Goal: Task Accomplishment & Management: Use online tool/utility

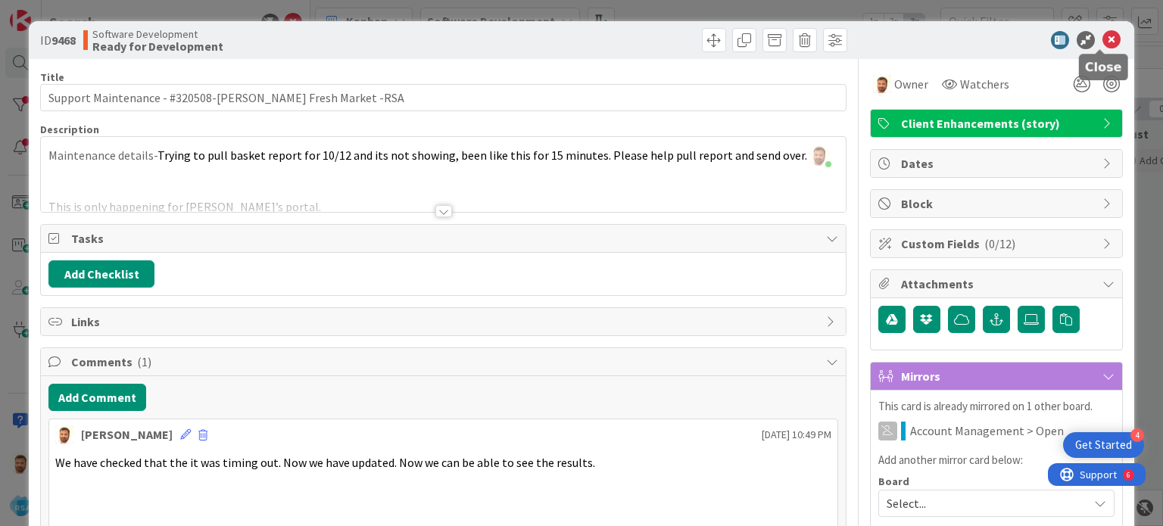
click at [1106, 39] on icon at bounding box center [1112, 40] width 18 height 18
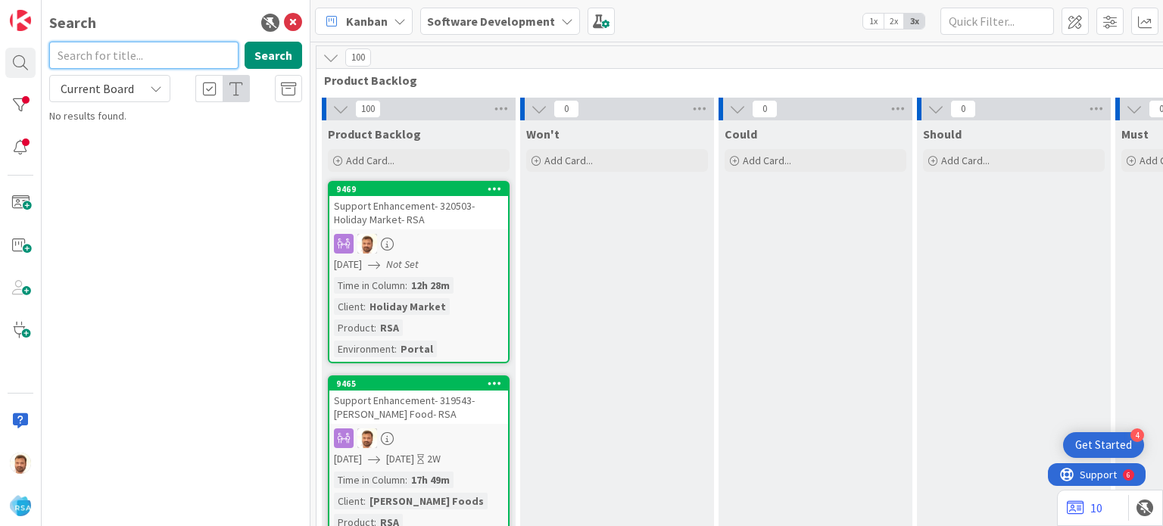
type input "f"
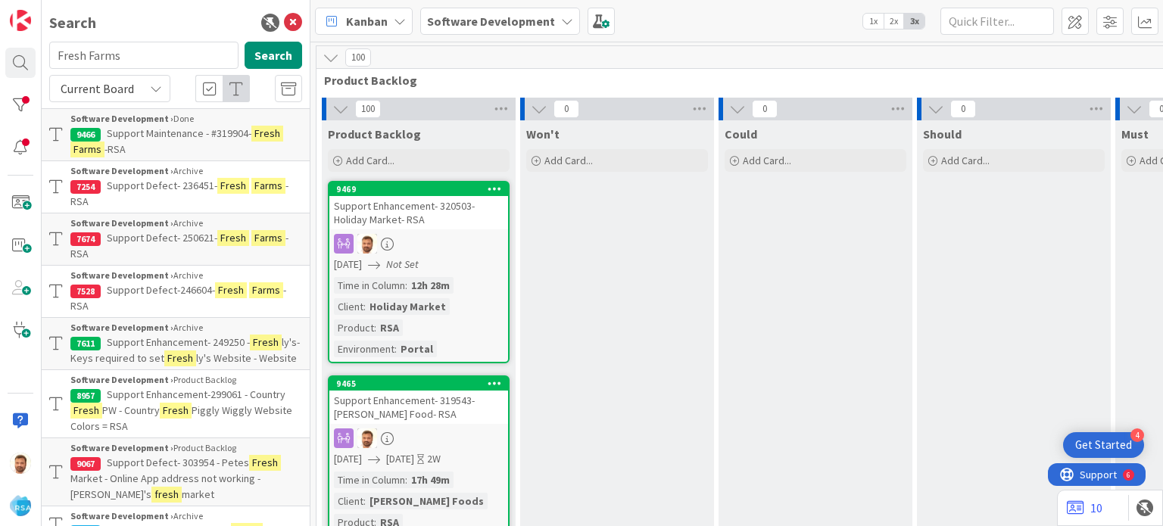
click at [165, 140] on p "Support Maintenance - #319904- Fresh Farms -RSA" at bounding box center [186, 142] width 232 height 32
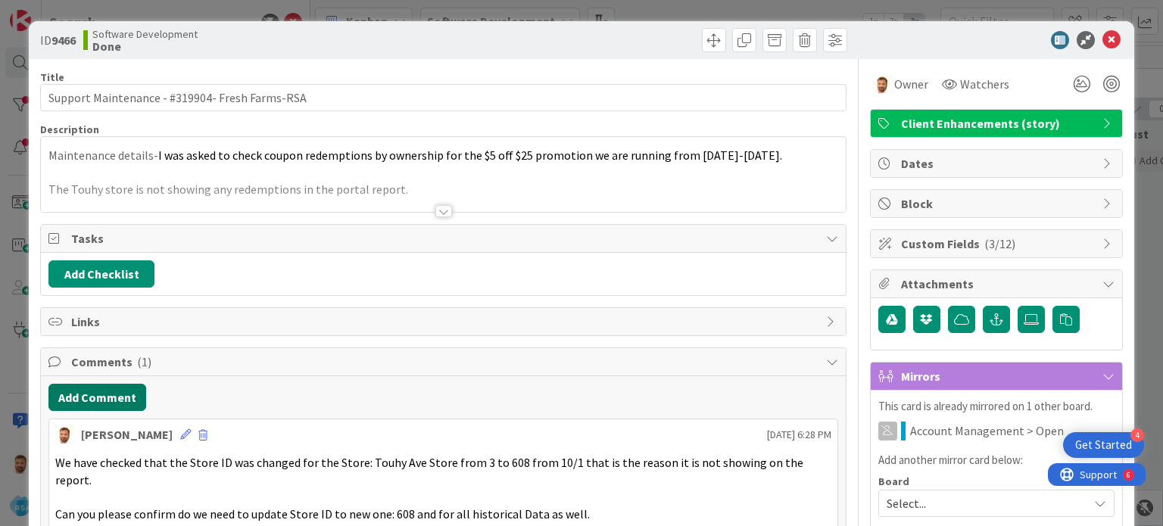
click at [119, 390] on button "Add Comment" at bounding box center [97, 397] width 98 height 27
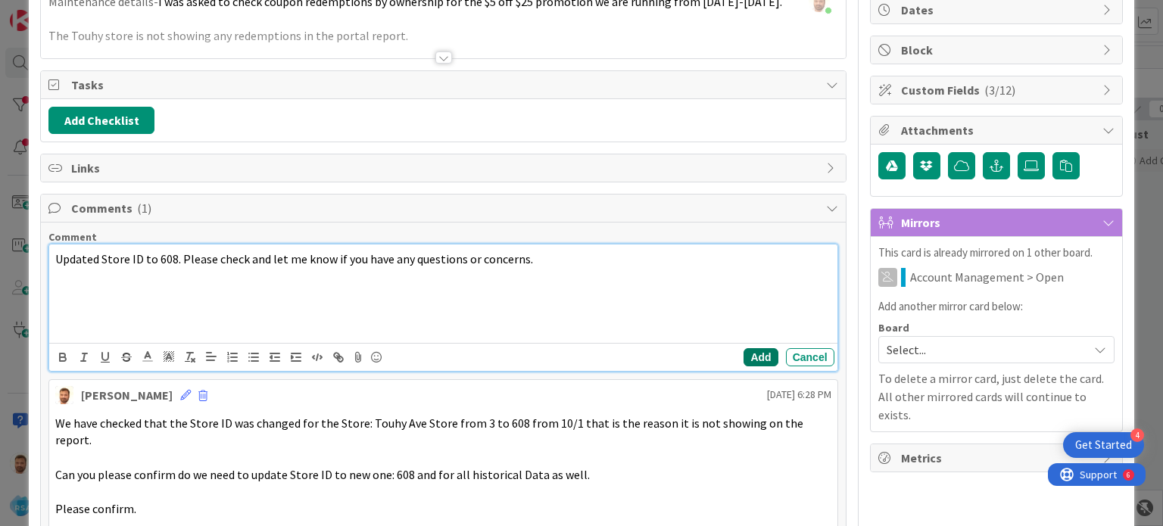
click at [745, 354] on button "Add" at bounding box center [761, 357] width 34 height 18
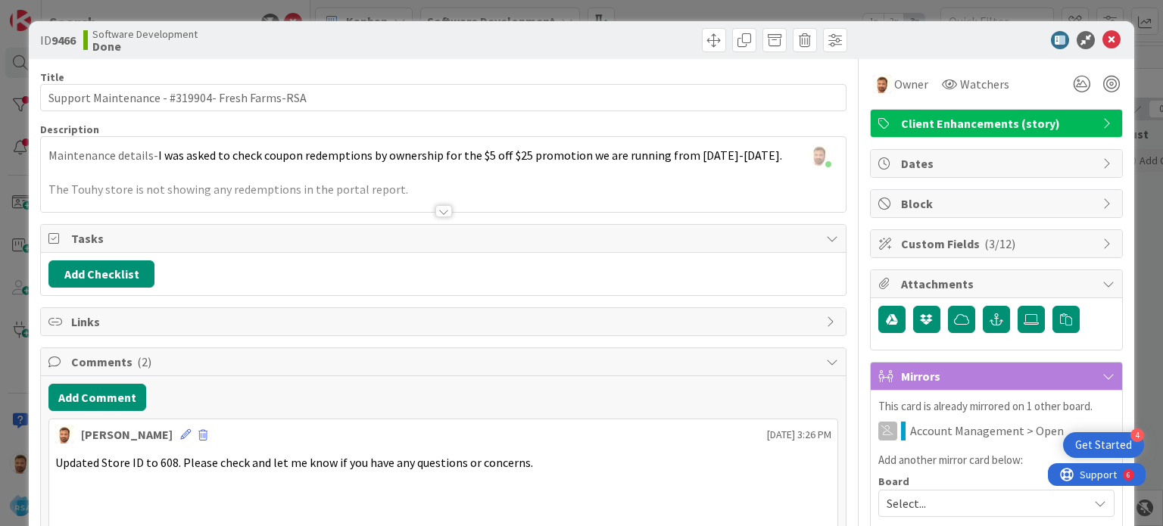
click at [707, 54] on div "ID 9466 Software Development Done" at bounding box center [581, 40] width 1105 height 38
click at [703, 31] on span at bounding box center [714, 40] width 24 height 24
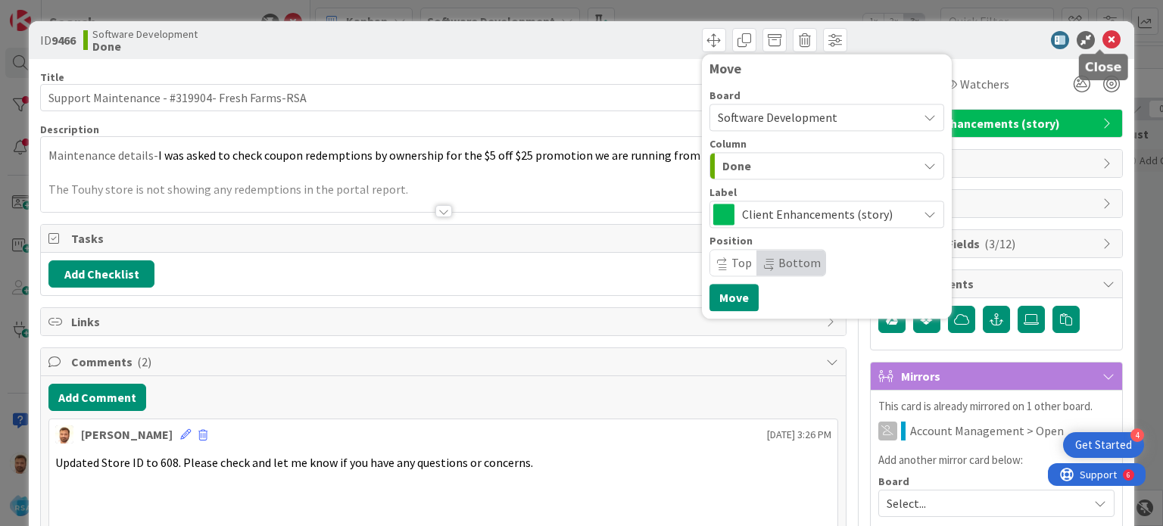
click at [1103, 42] on icon at bounding box center [1112, 40] width 18 height 18
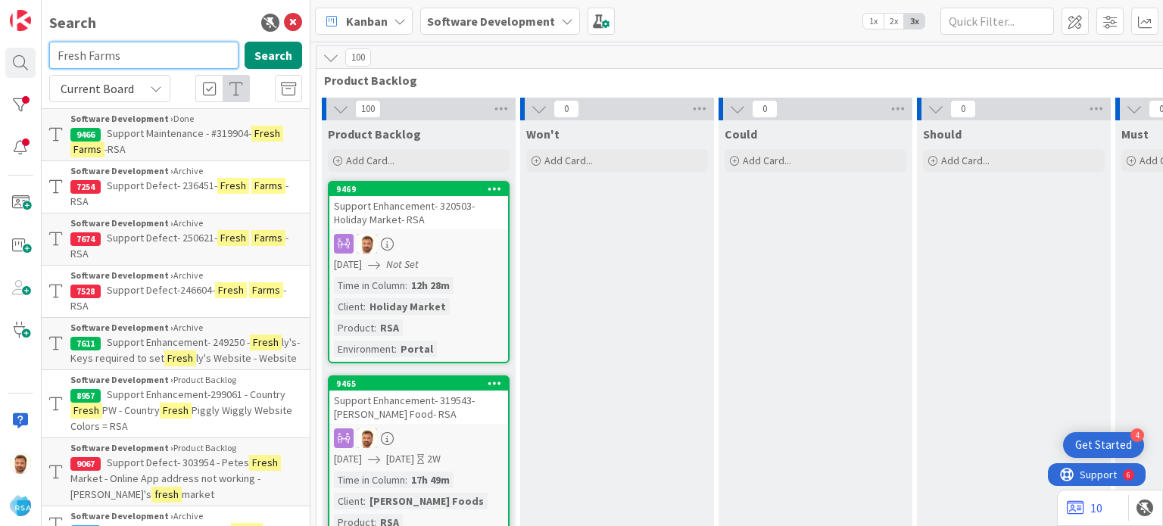
click at [142, 59] on input "Fresh Farms" at bounding box center [143, 55] width 189 height 27
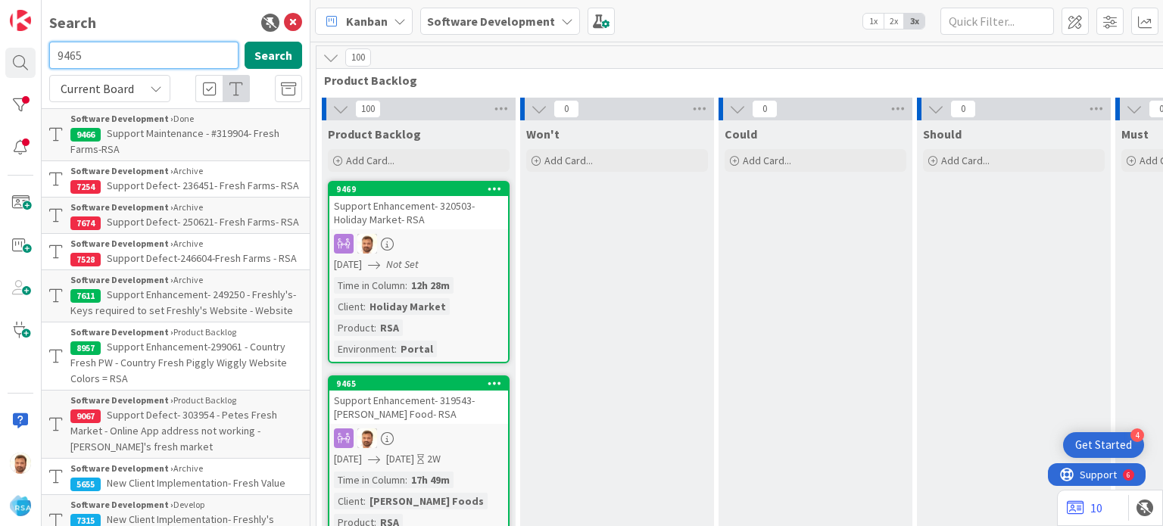
type input "9465"
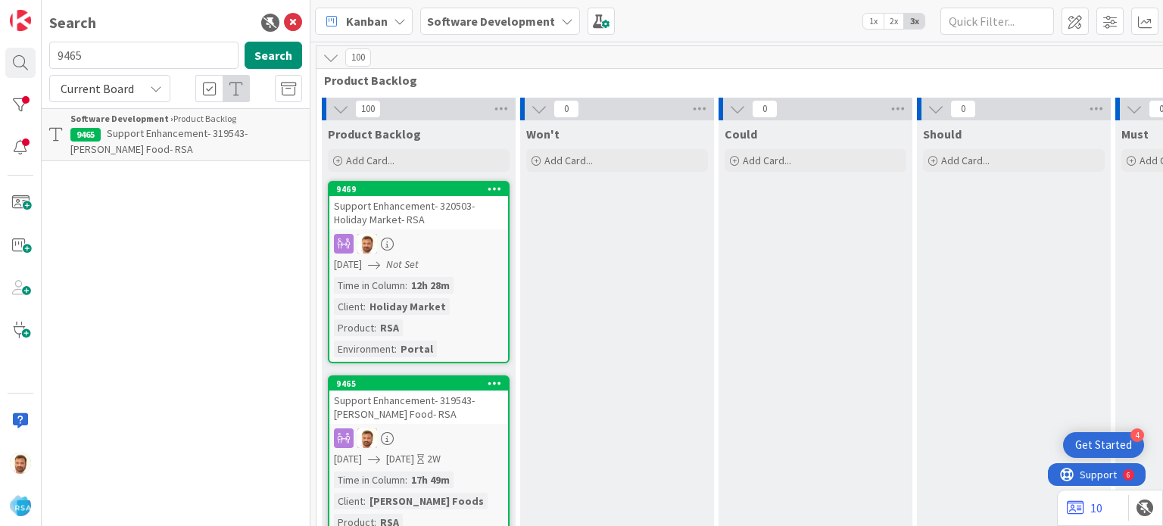
click at [148, 139] on span "Support Enhancement- 319543- [PERSON_NAME] Food- RSA" at bounding box center [158, 141] width 177 height 30
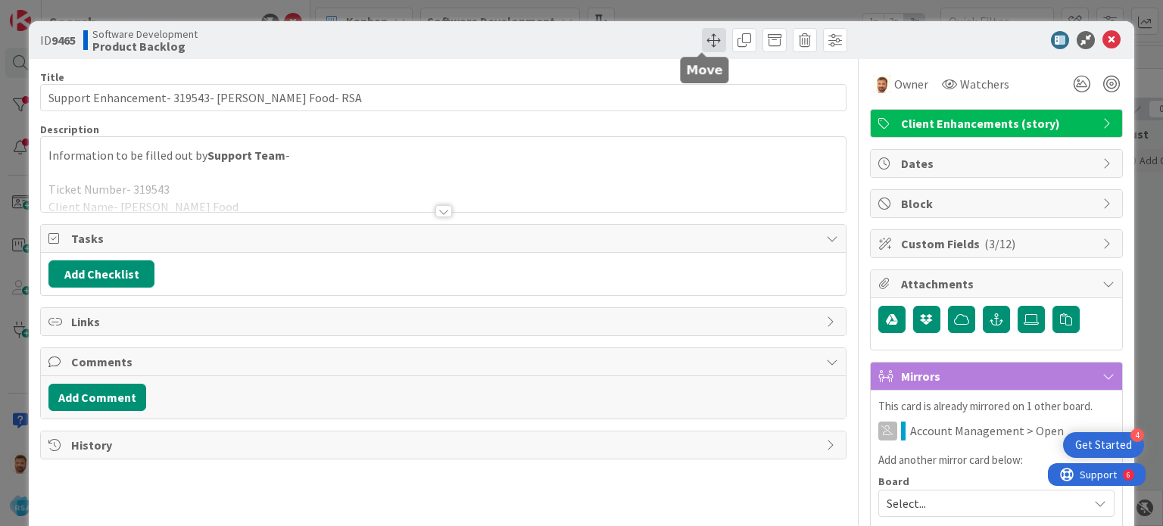
click at [702, 40] on span at bounding box center [714, 40] width 24 height 24
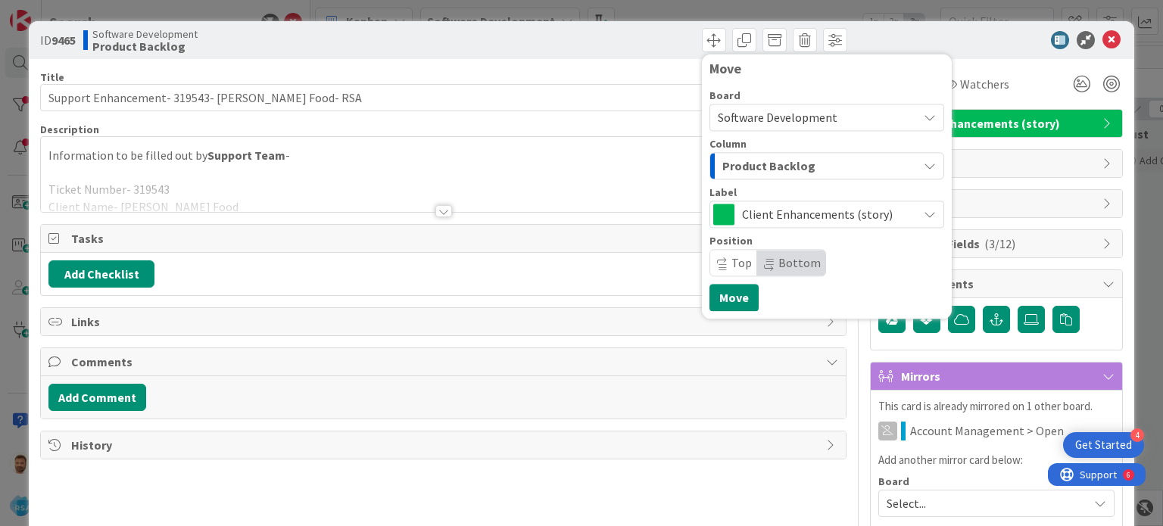
click at [726, 158] on span "Product Backlog" at bounding box center [768, 166] width 93 height 20
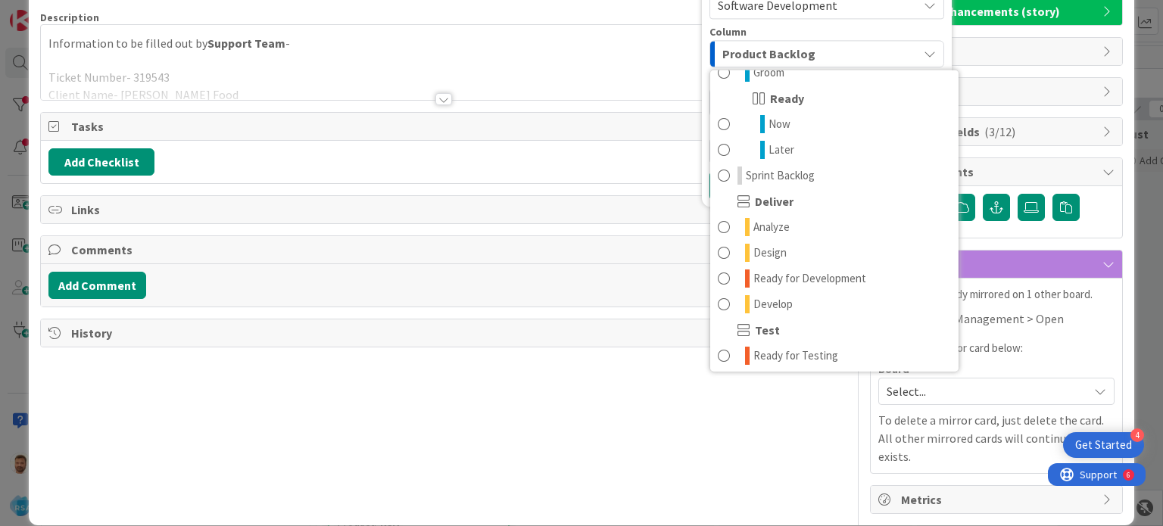
scroll to position [209, 0]
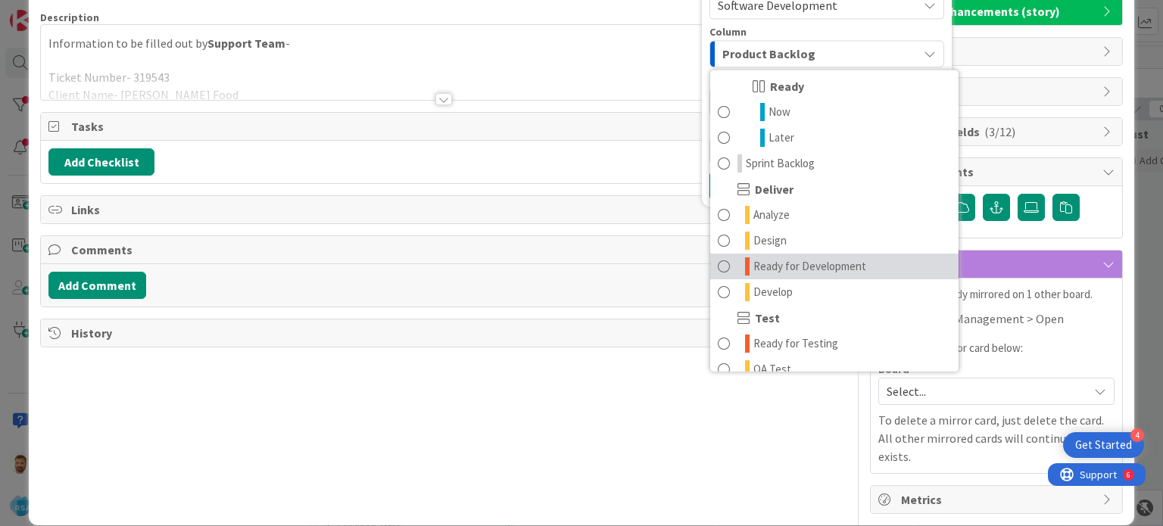
click at [719, 260] on link "Ready for Development" at bounding box center [834, 267] width 248 height 26
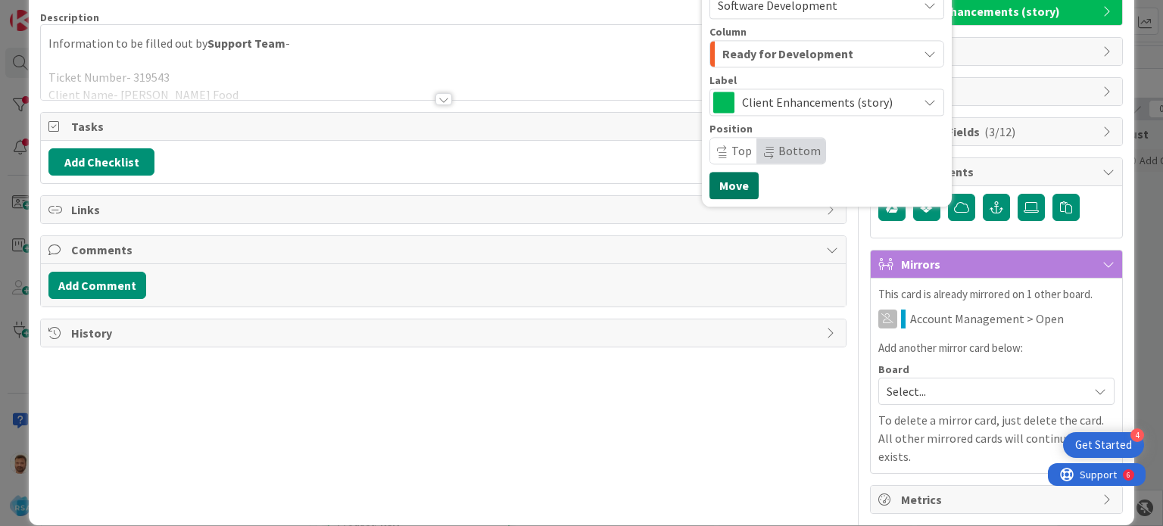
click at [713, 186] on button "Move" at bounding box center [734, 185] width 49 height 27
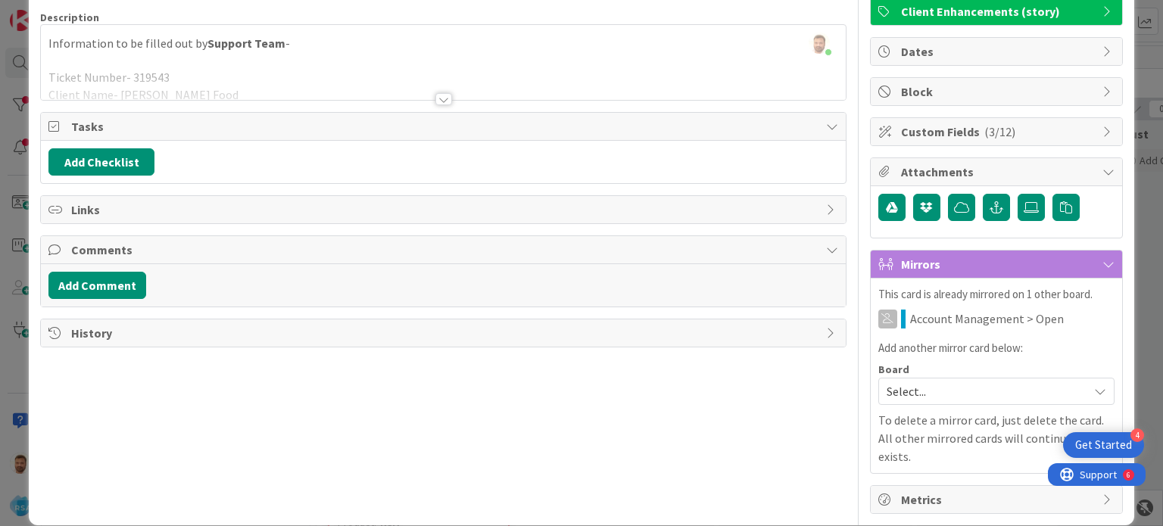
scroll to position [0, 0]
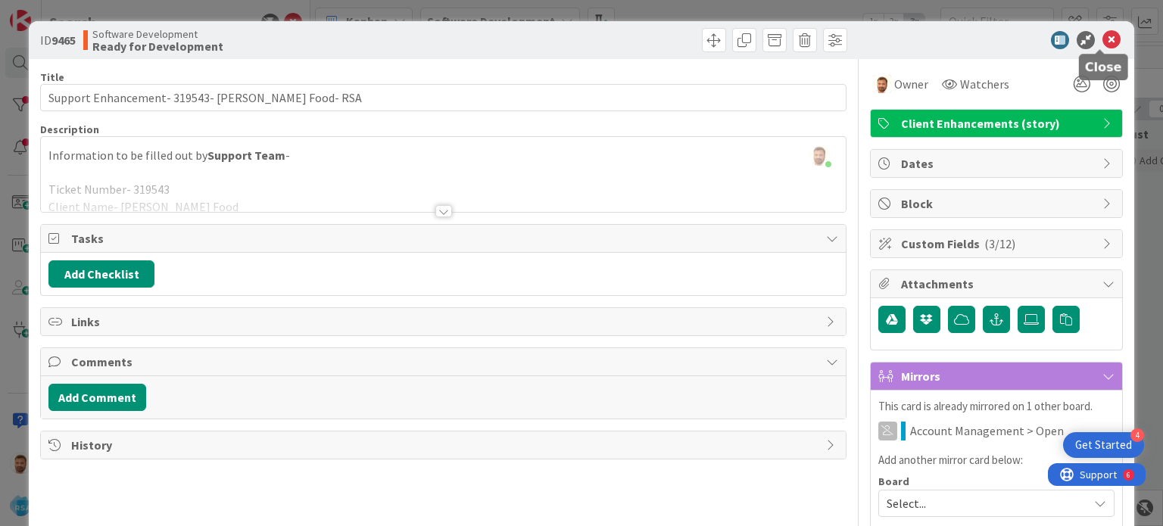
click at [1103, 41] on icon at bounding box center [1112, 40] width 18 height 18
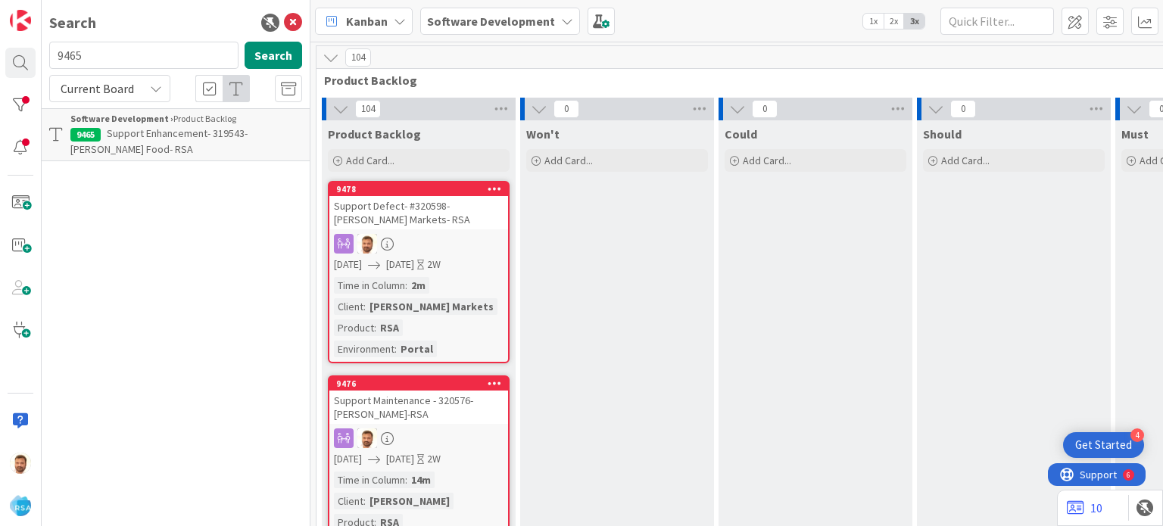
click at [252, 143] on p "Support Enhancement- 319543- [PERSON_NAME] Food- RSA" at bounding box center [186, 142] width 232 height 32
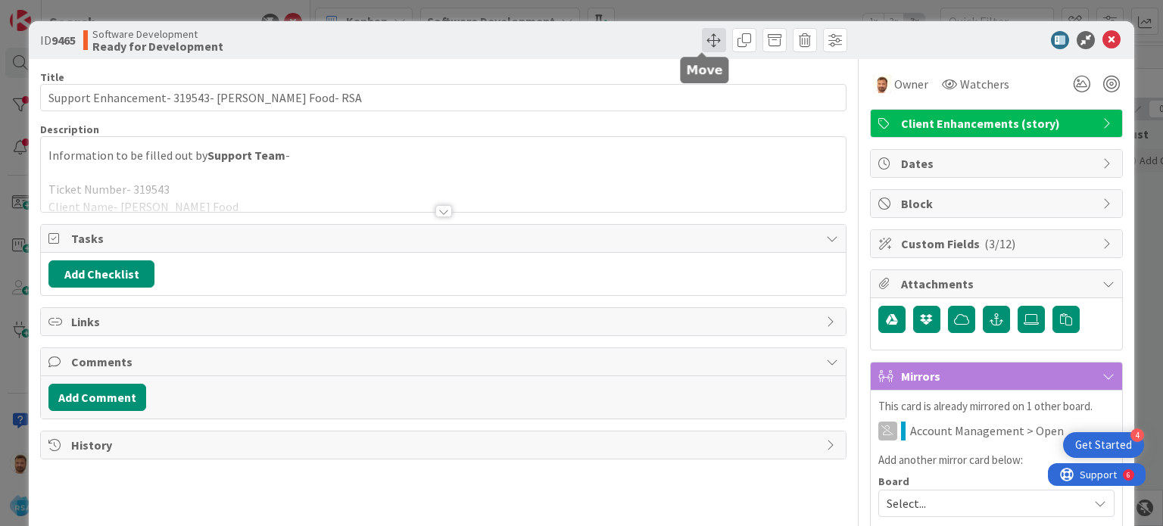
click at [702, 45] on span at bounding box center [714, 40] width 24 height 24
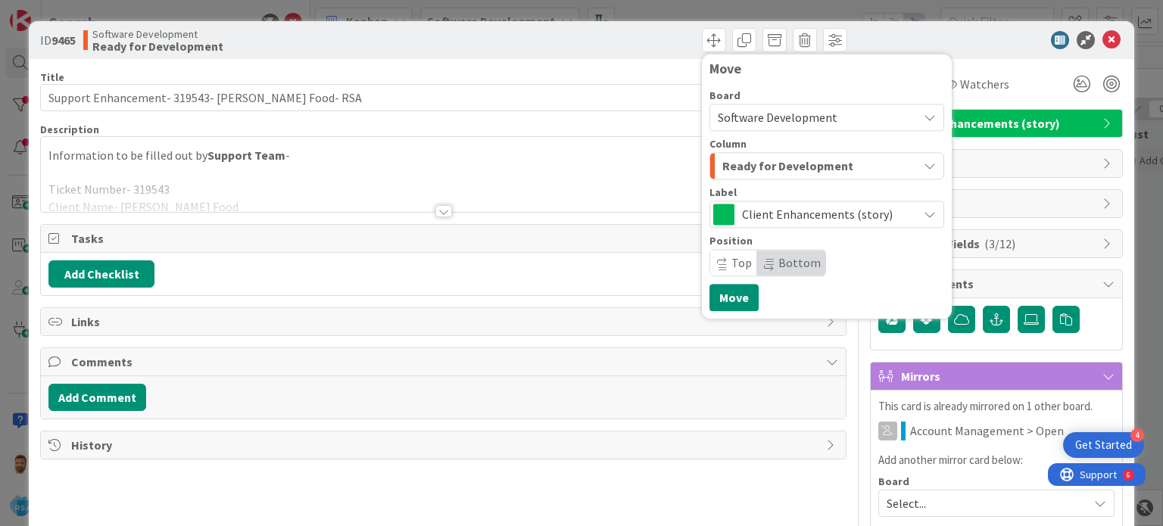
click at [1081, 54] on div "ID 9465 Software Development Ready for Development Move Board Software Developm…" at bounding box center [581, 40] width 1105 height 38
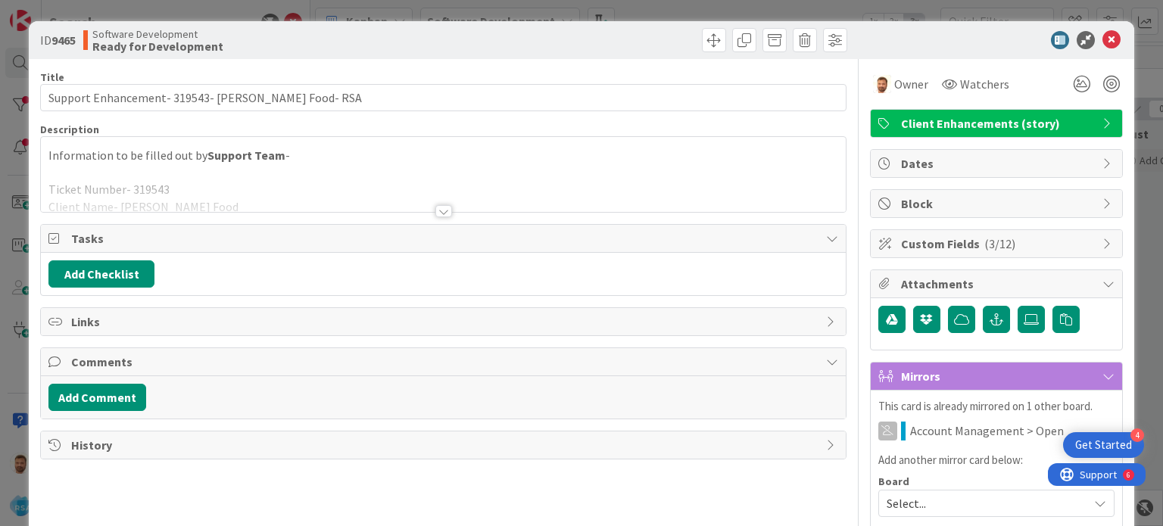
click at [1086, 51] on div "ID 9465 Software Development Ready for Development Move Move" at bounding box center [581, 40] width 1105 height 38
click at [1103, 40] on icon at bounding box center [1112, 40] width 18 height 18
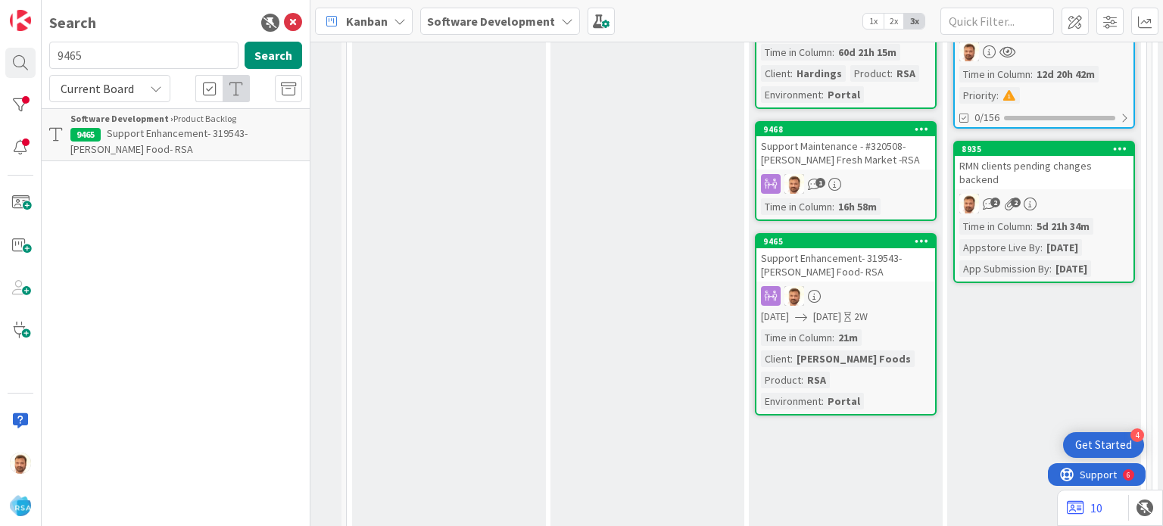
scroll to position [403, 1593]
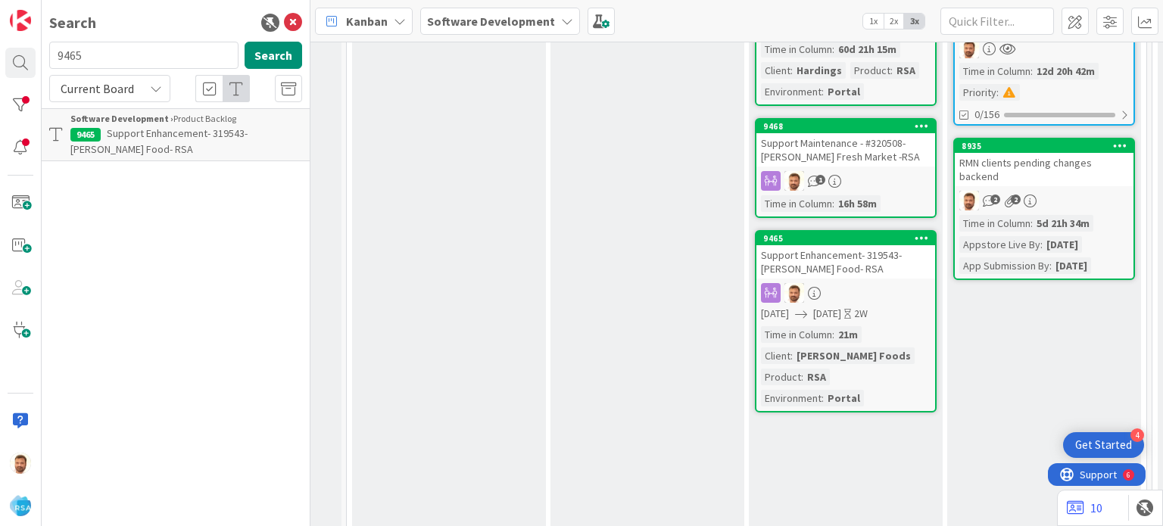
click at [829, 260] on div "Support Enhancement- 319543- [PERSON_NAME] Food- RSA" at bounding box center [845, 261] width 179 height 33
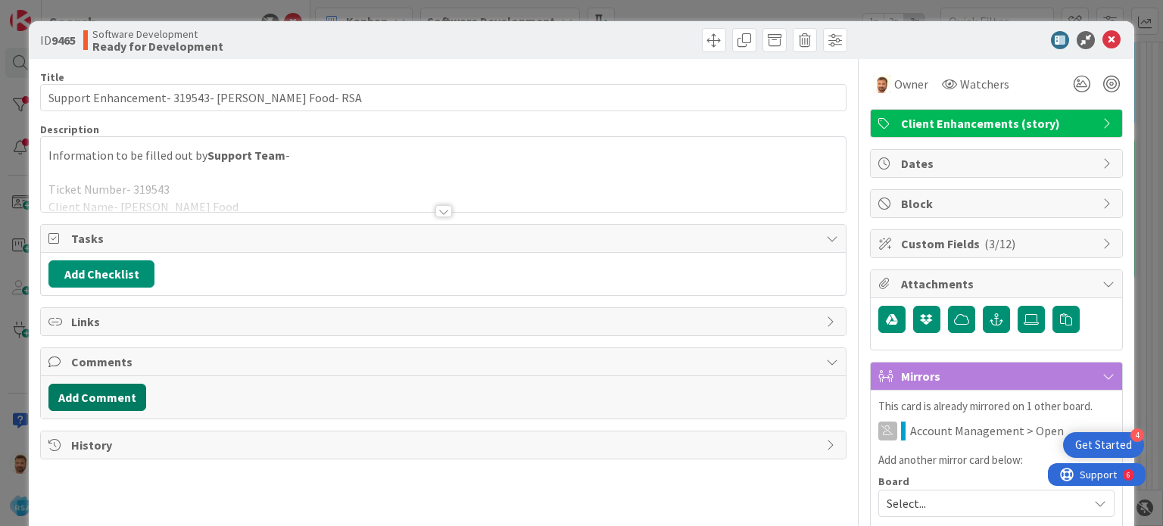
click at [114, 388] on button "Add Comment" at bounding box center [97, 397] width 98 height 27
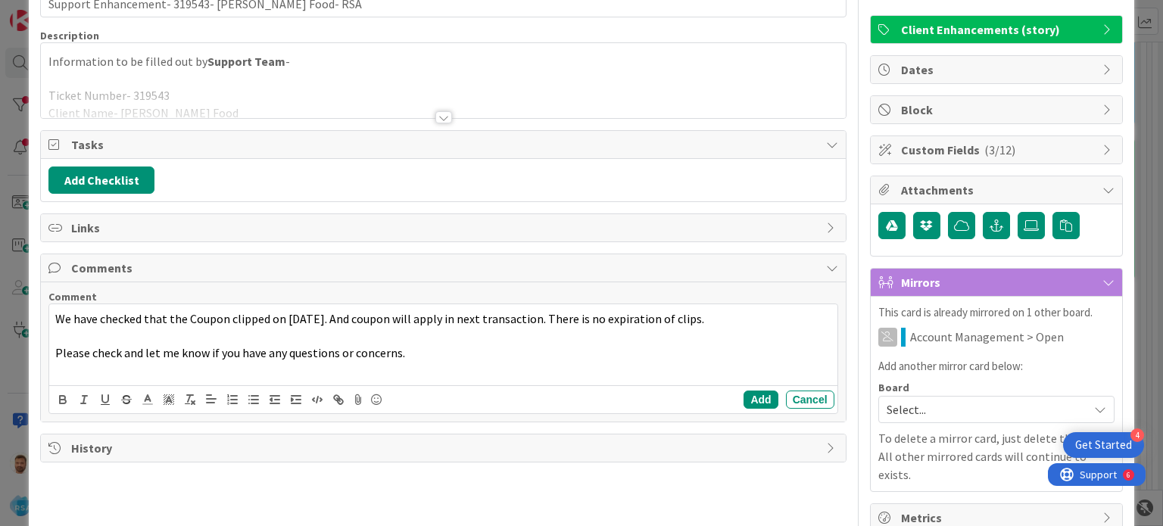
scroll to position [97, 0]
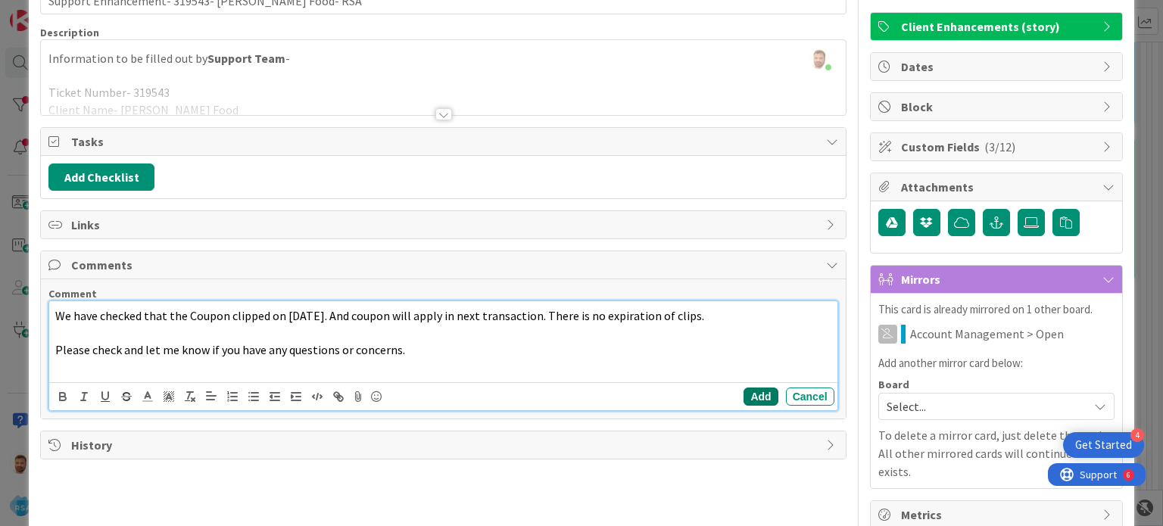
click at [760, 388] on button "Add" at bounding box center [761, 397] width 34 height 18
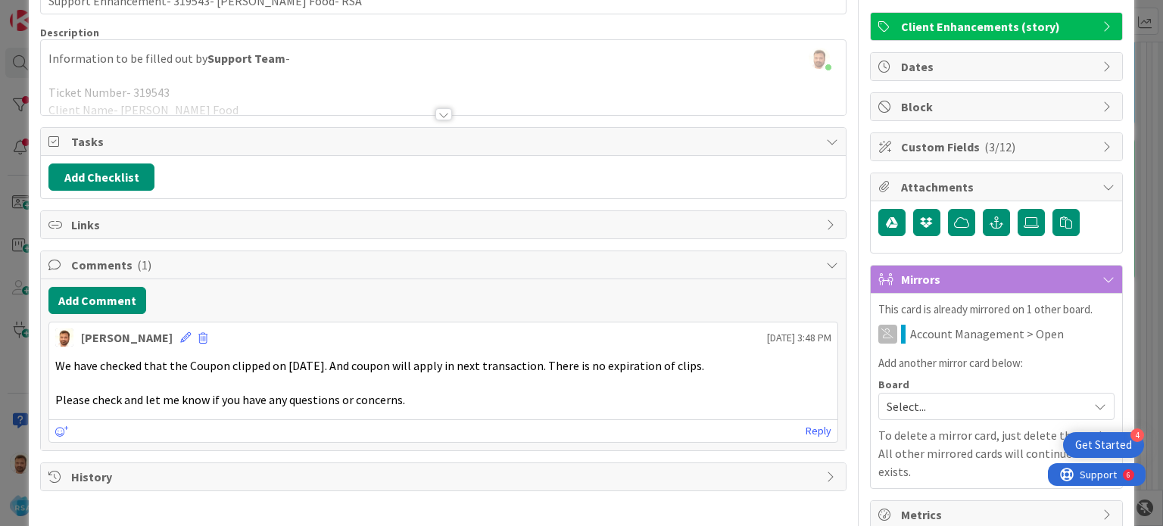
scroll to position [0, 0]
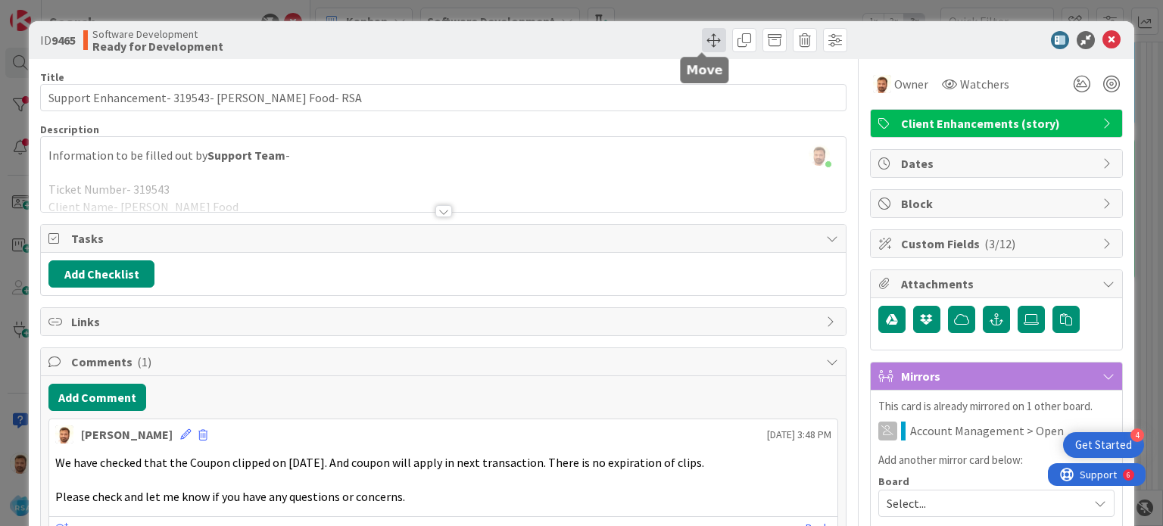
click at [702, 39] on span at bounding box center [714, 40] width 24 height 24
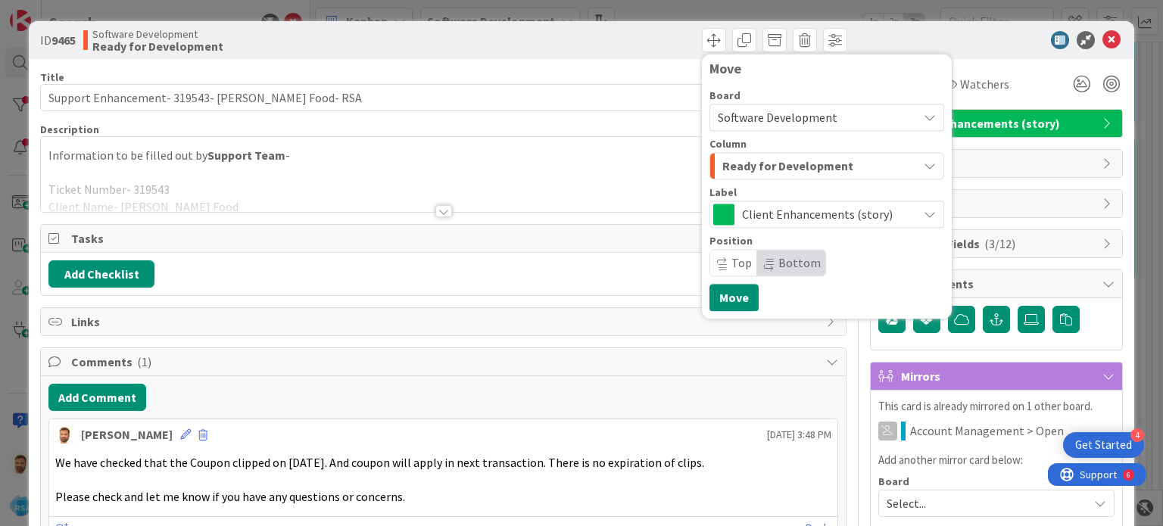
click at [725, 178] on button "Ready for Development" at bounding box center [827, 165] width 235 height 27
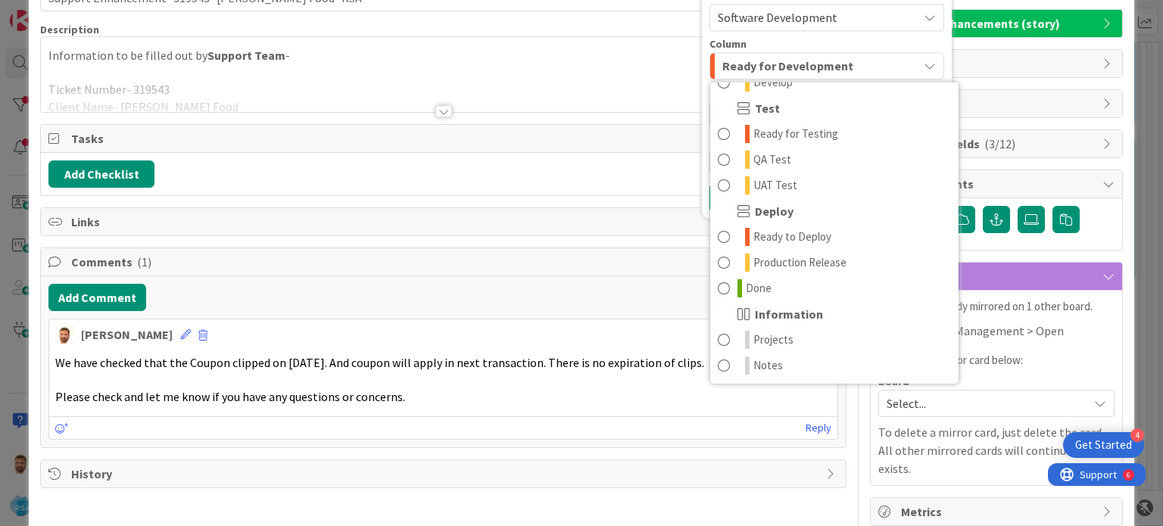
scroll to position [112, 0]
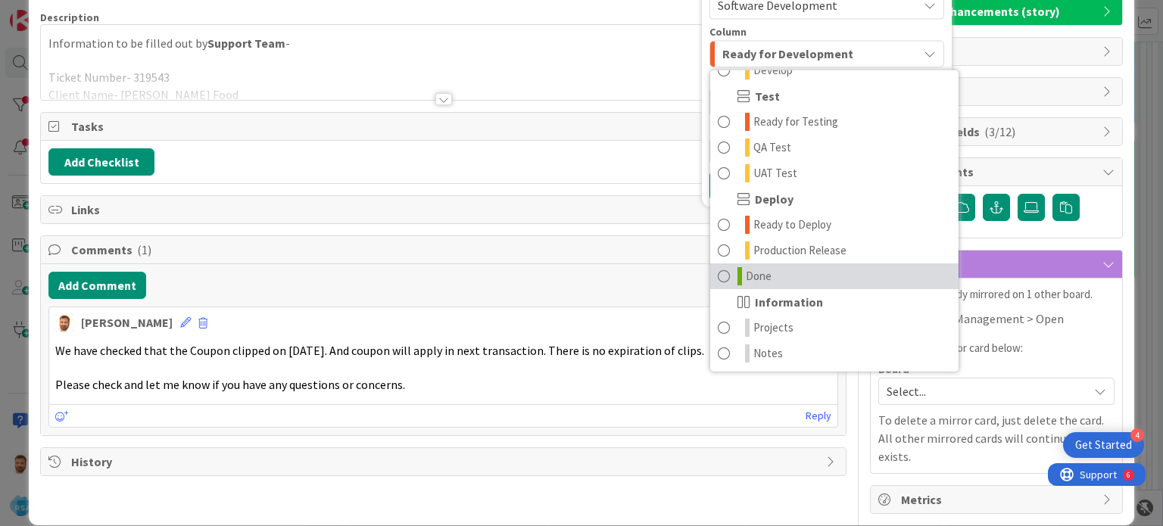
click at [718, 275] on span at bounding box center [724, 276] width 12 height 18
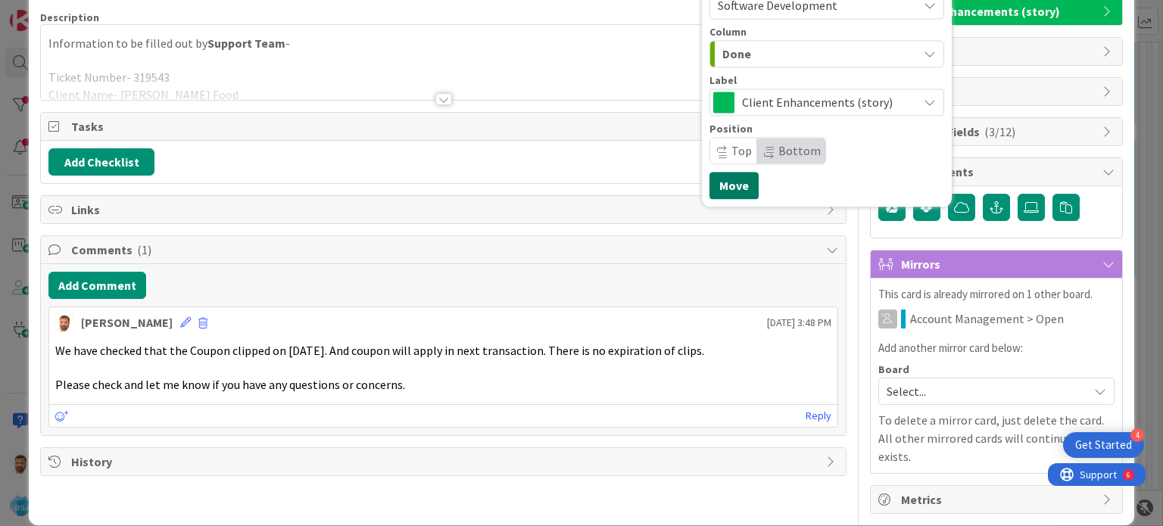
click at [717, 183] on button "Move" at bounding box center [734, 185] width 49 height 27
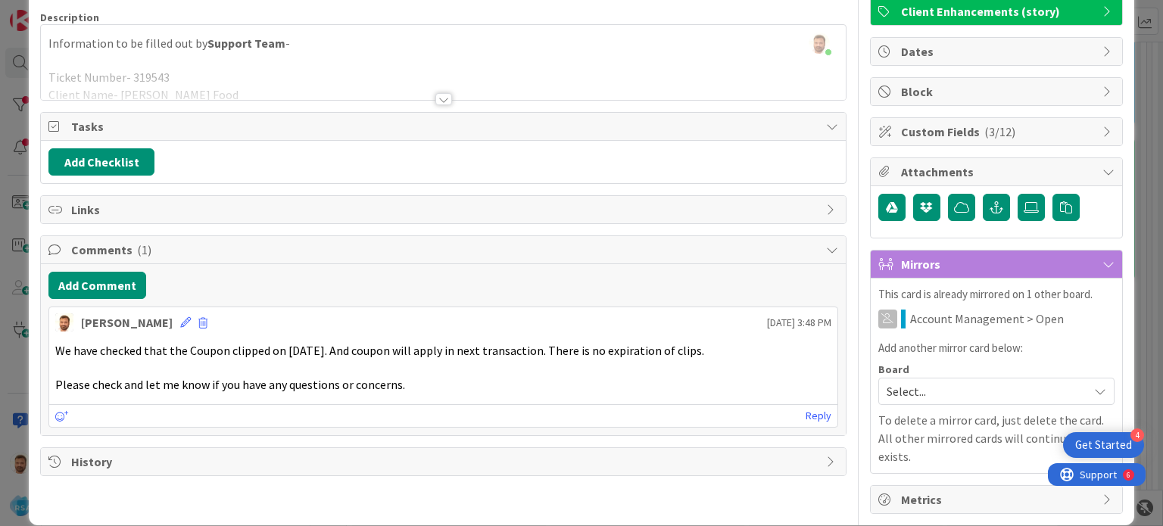
scroll to position [0, 0]
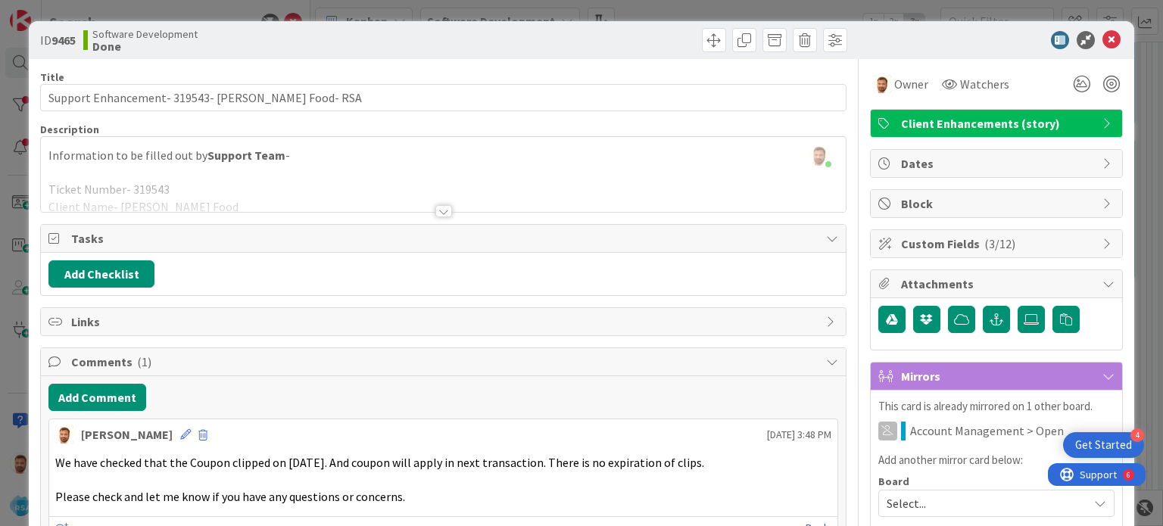
click at [1103, 35] on icon at bounding box center [1112, 40] width 18 height 18
